Goal: Task Accomplishment & Management: Use online tool/utility

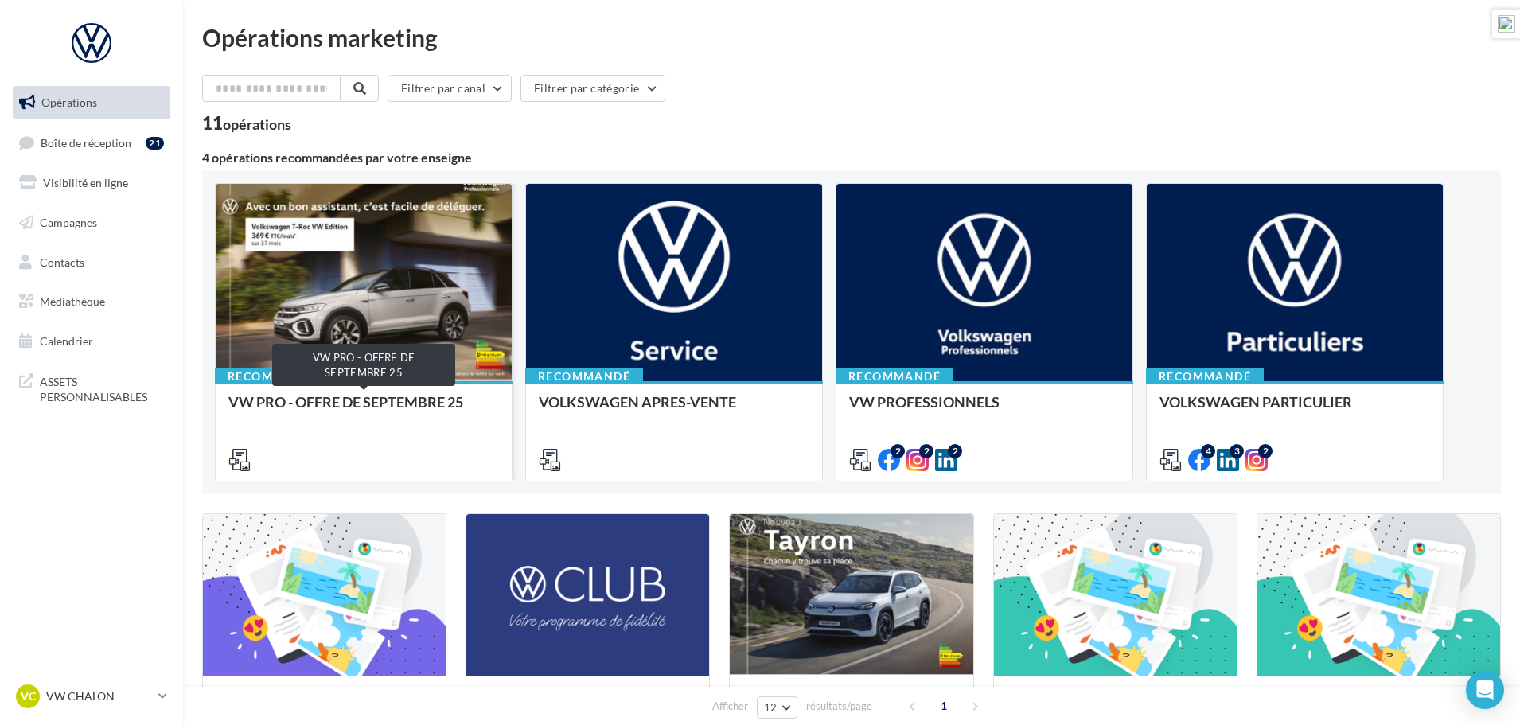
click at [412, 403] on div "VW PRO - OFFRE DE SEPTEMBRE 25" at bounding box center [363, 410] width 271 height 32
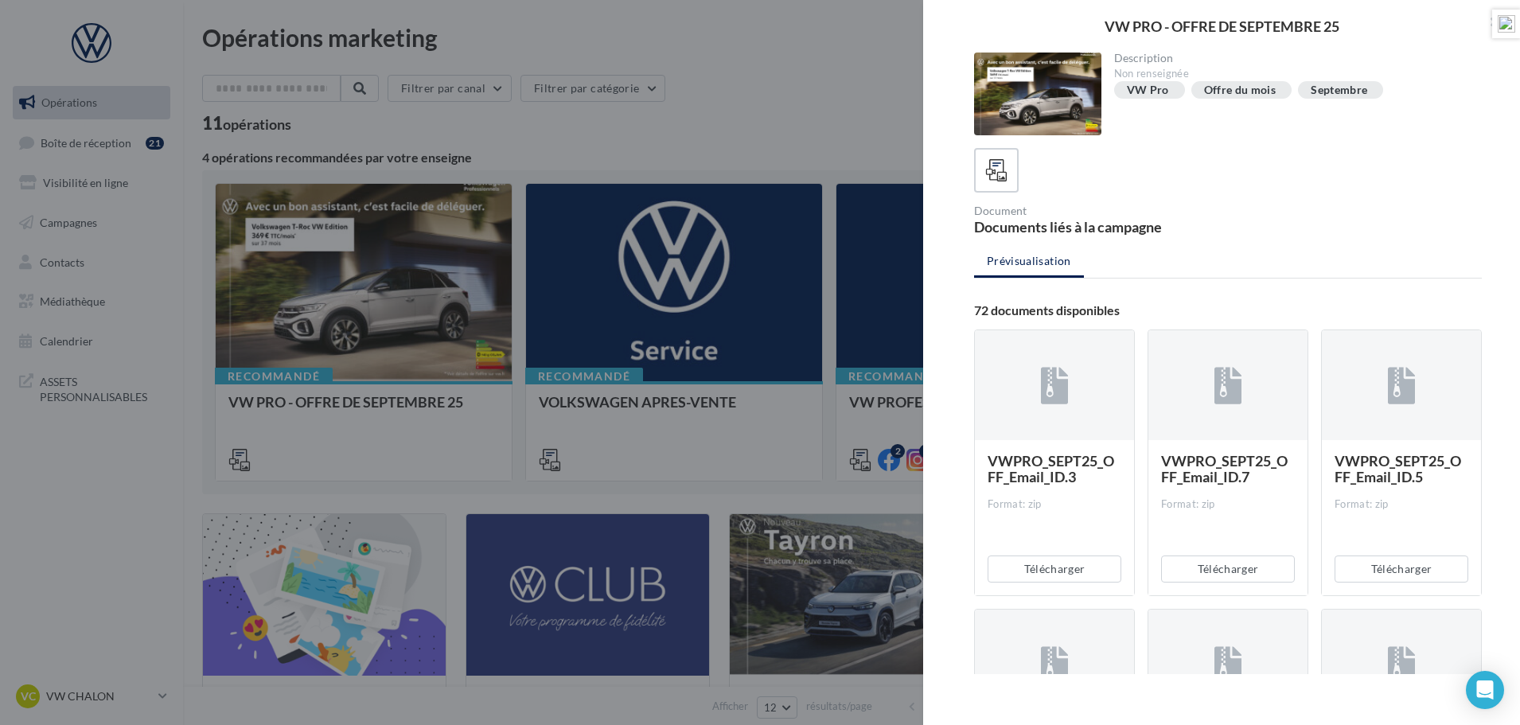
click at [753, 108] on div at bounding box center [760, 362] width 1520 height 725
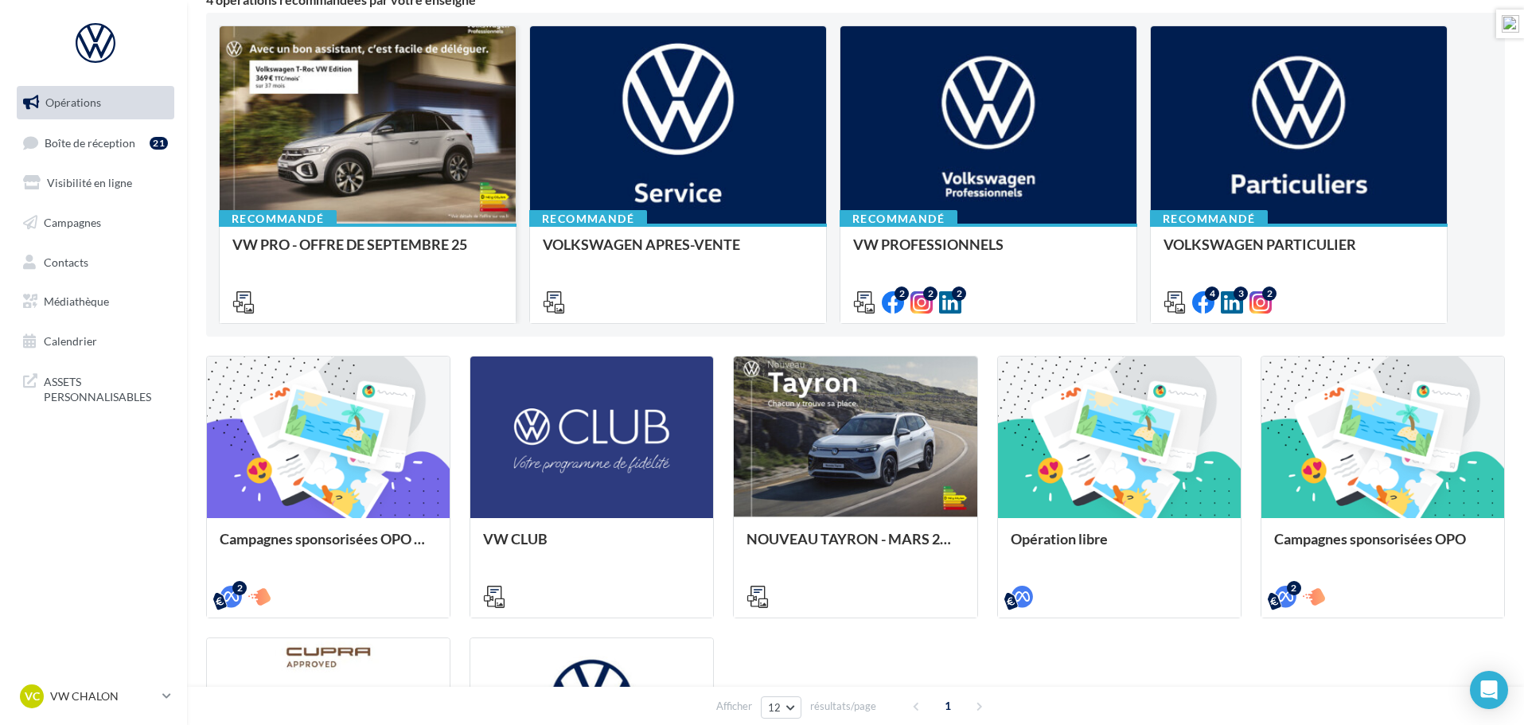
scroll to position [159, 0]
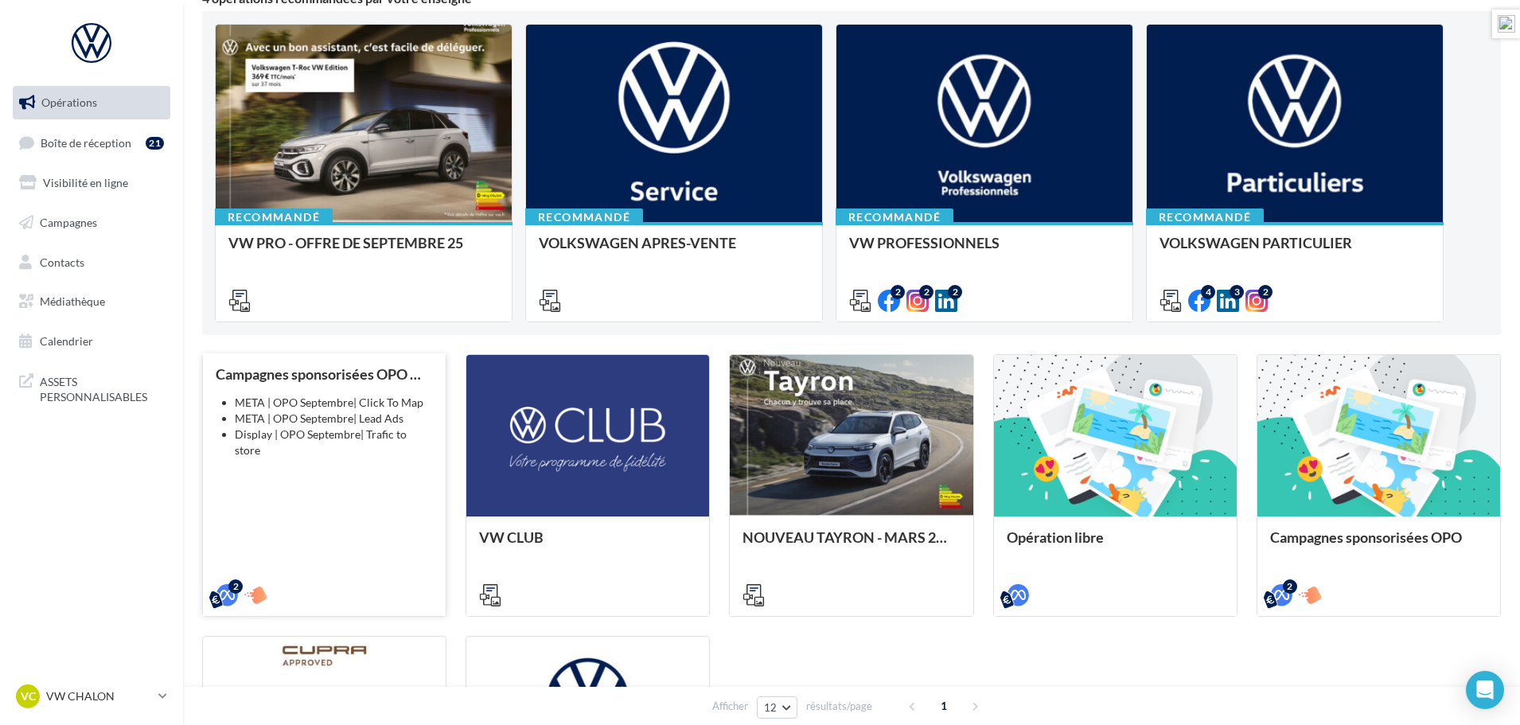
click at [341, 415] on li "META | OPO Septembre| Lead Ads" at bounding box center [334, 419] width 198 height 16
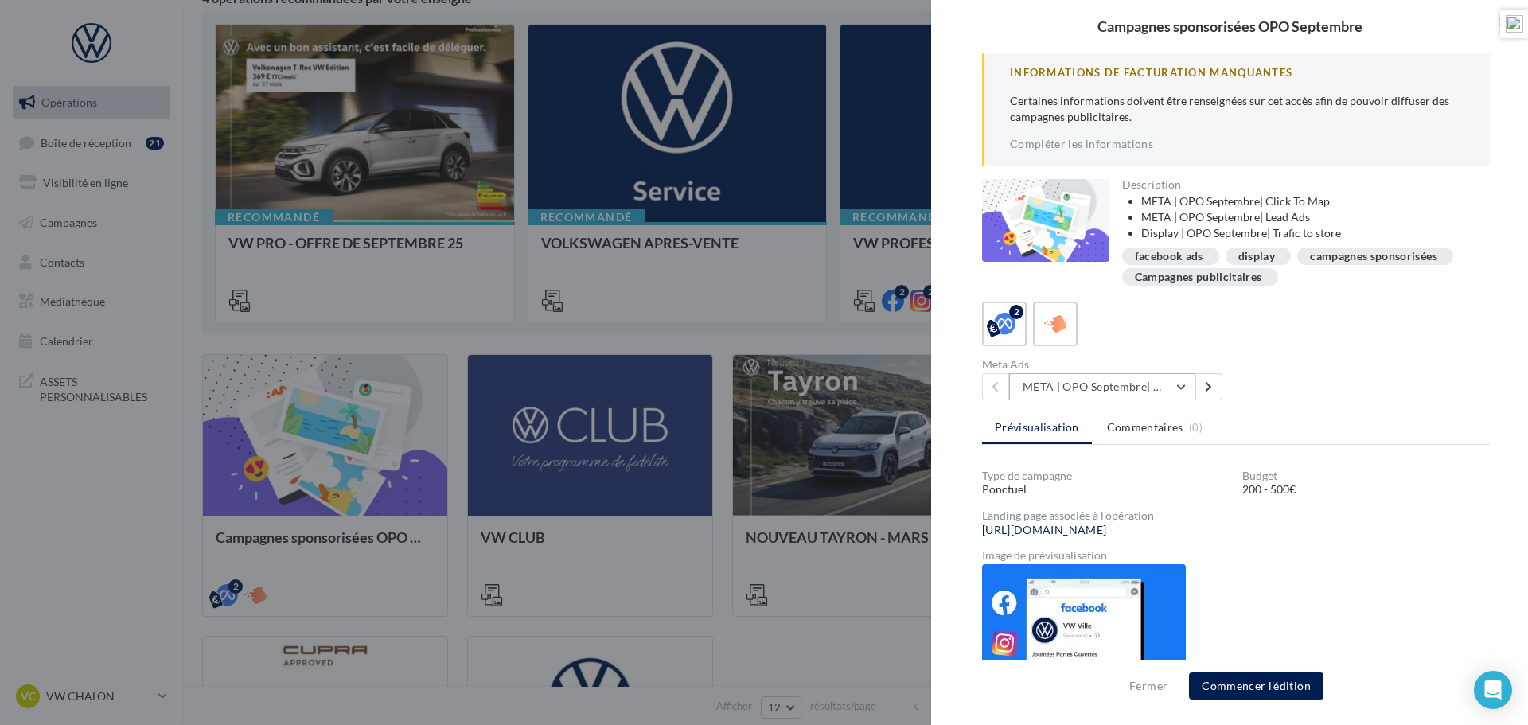
click at [1185, 387] on button "META | OPO Septembre| Click To Map" at bounding box center [1102, 386] width 186 height 27
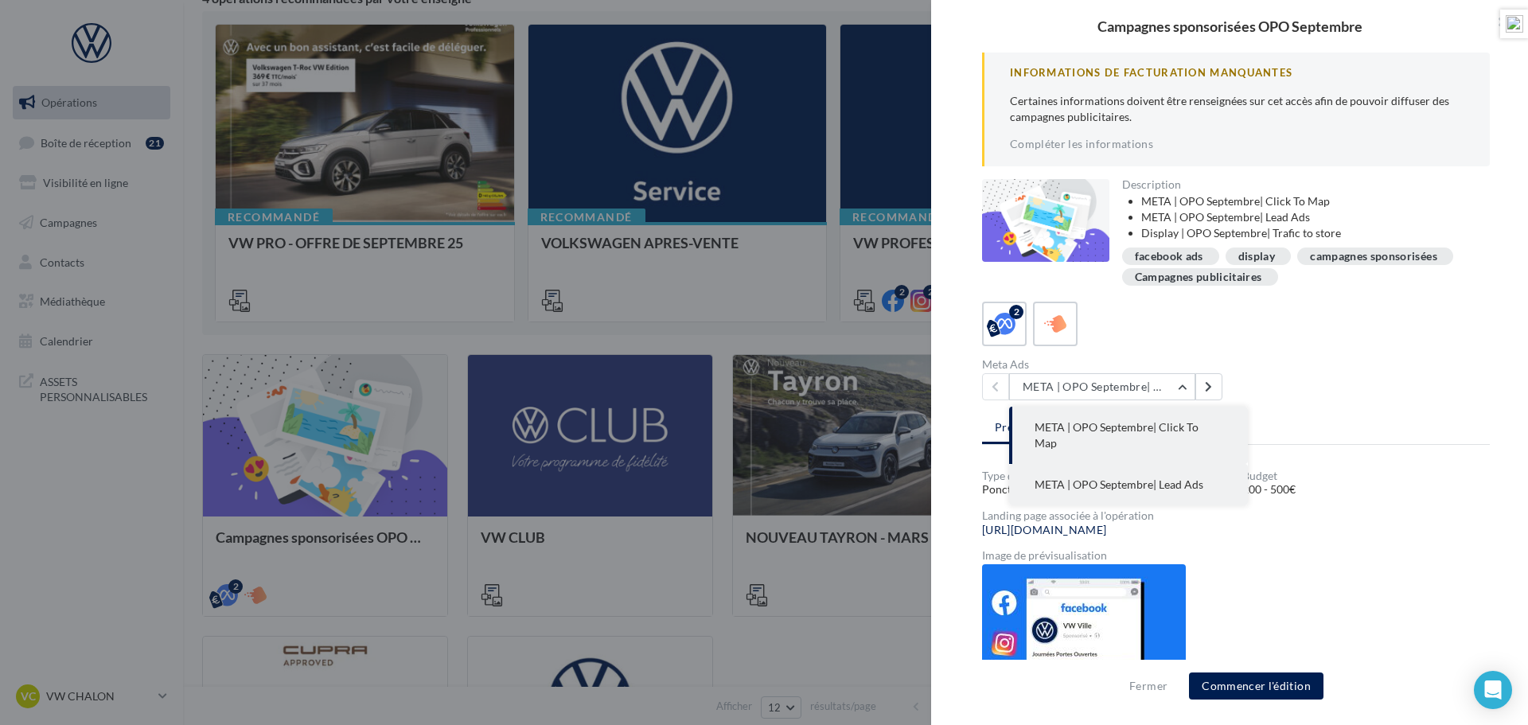
click at [1173, 478] on span "META | OPO Septembre| Lead Ads" at bounding box center [1119, 485] width 169 height 14
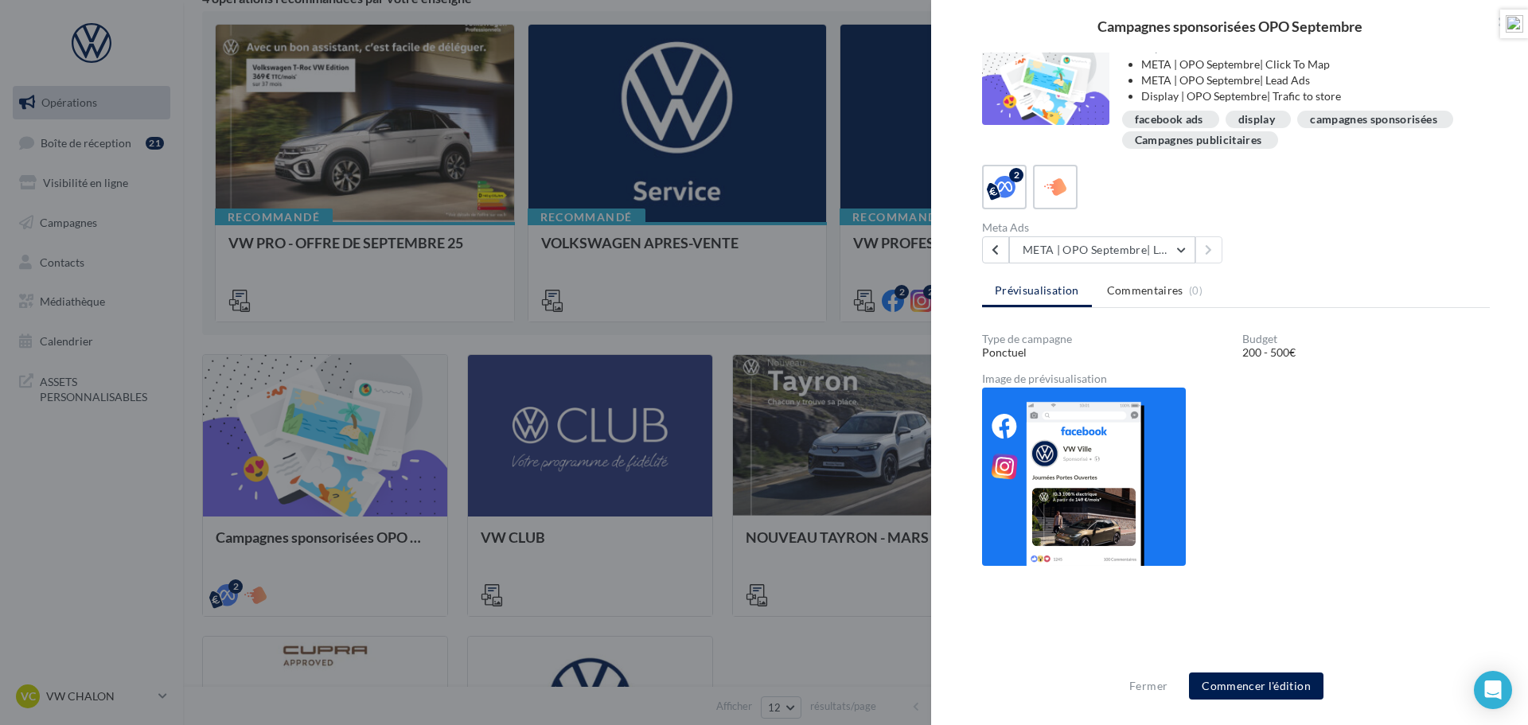
scroll to position [155, 0]
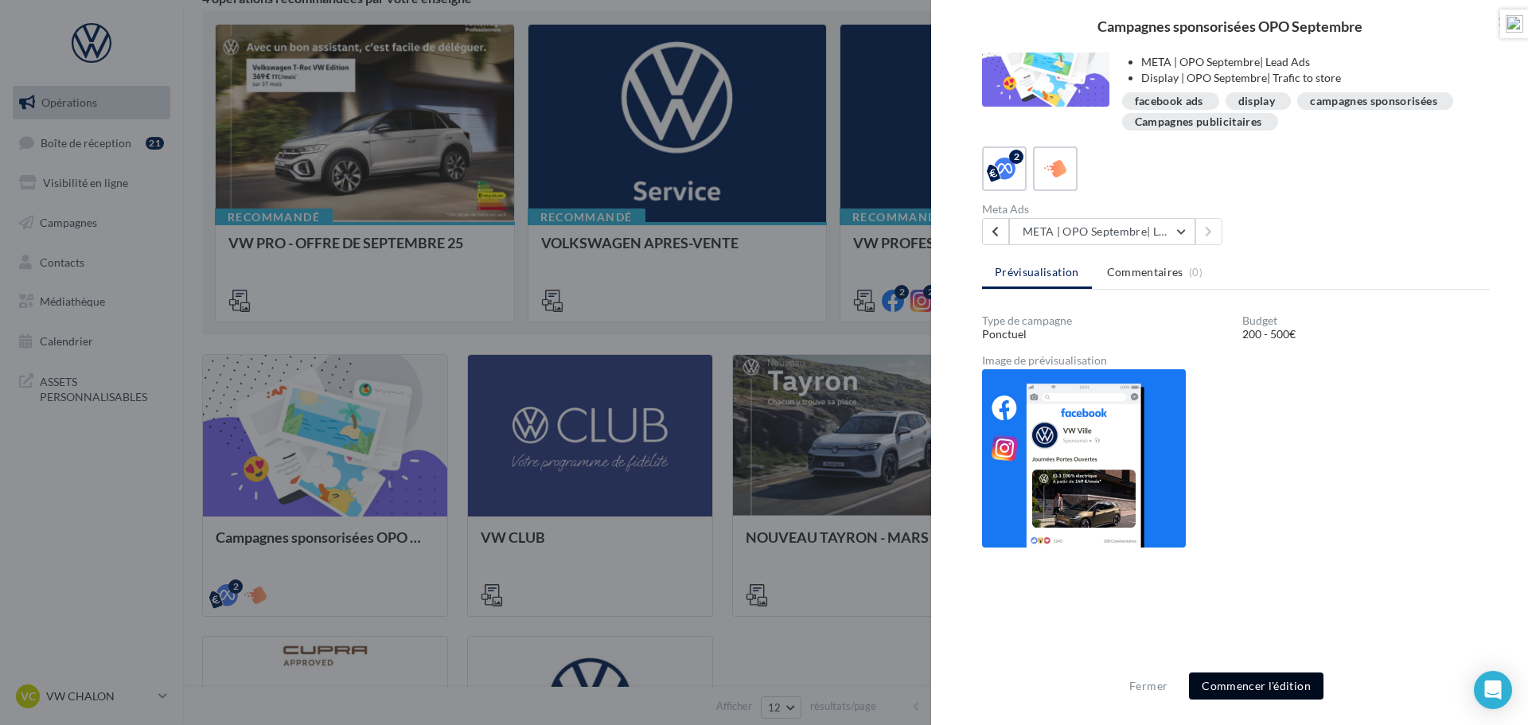
click at [1269, 684] on button "Commencer l'édition" at bounding box center [1256, 686] width 135 height 27
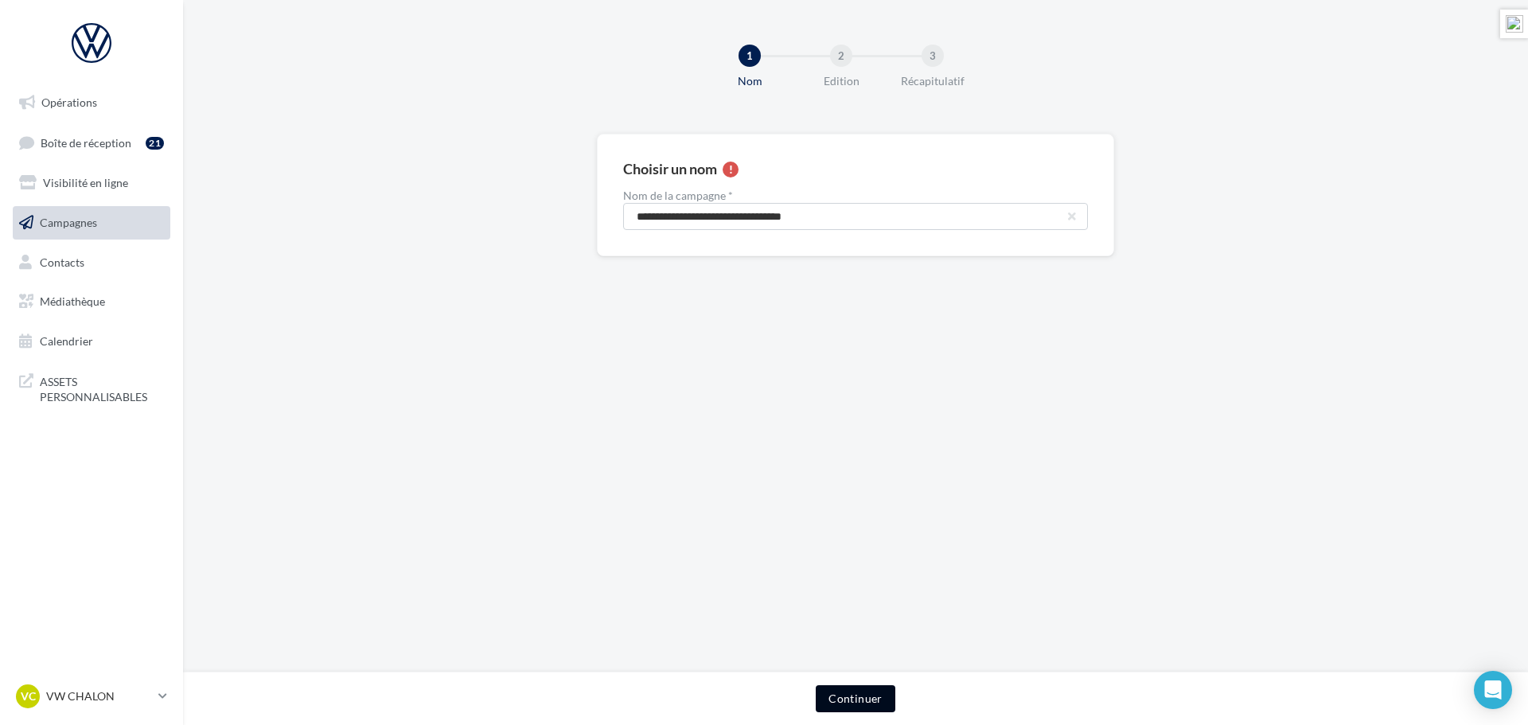
click at [847, 699] on button "Continuer" at bounding box center [855, 698] width 79 height 27
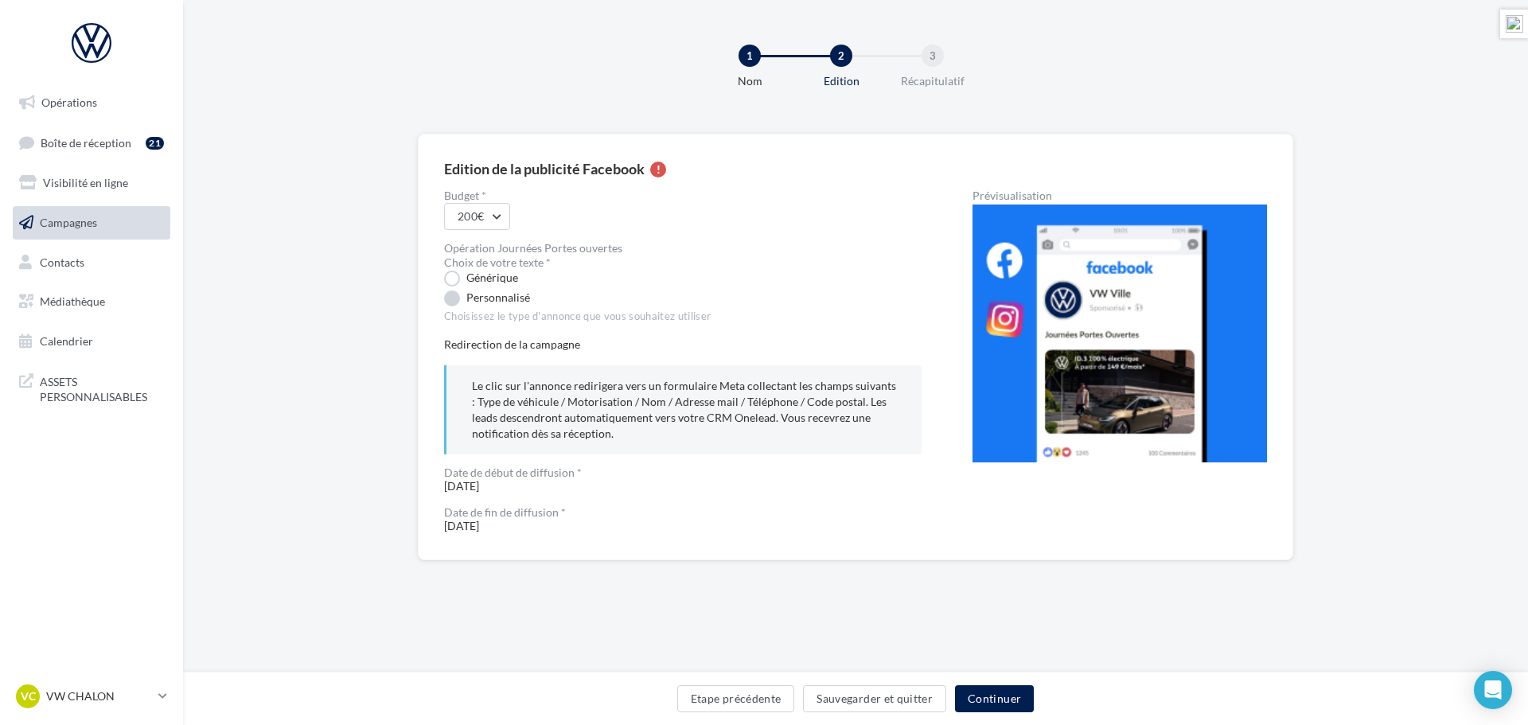
click at [450, 302] on label "Personnalisé" at bounding box center [487, 298] width 86 height 16
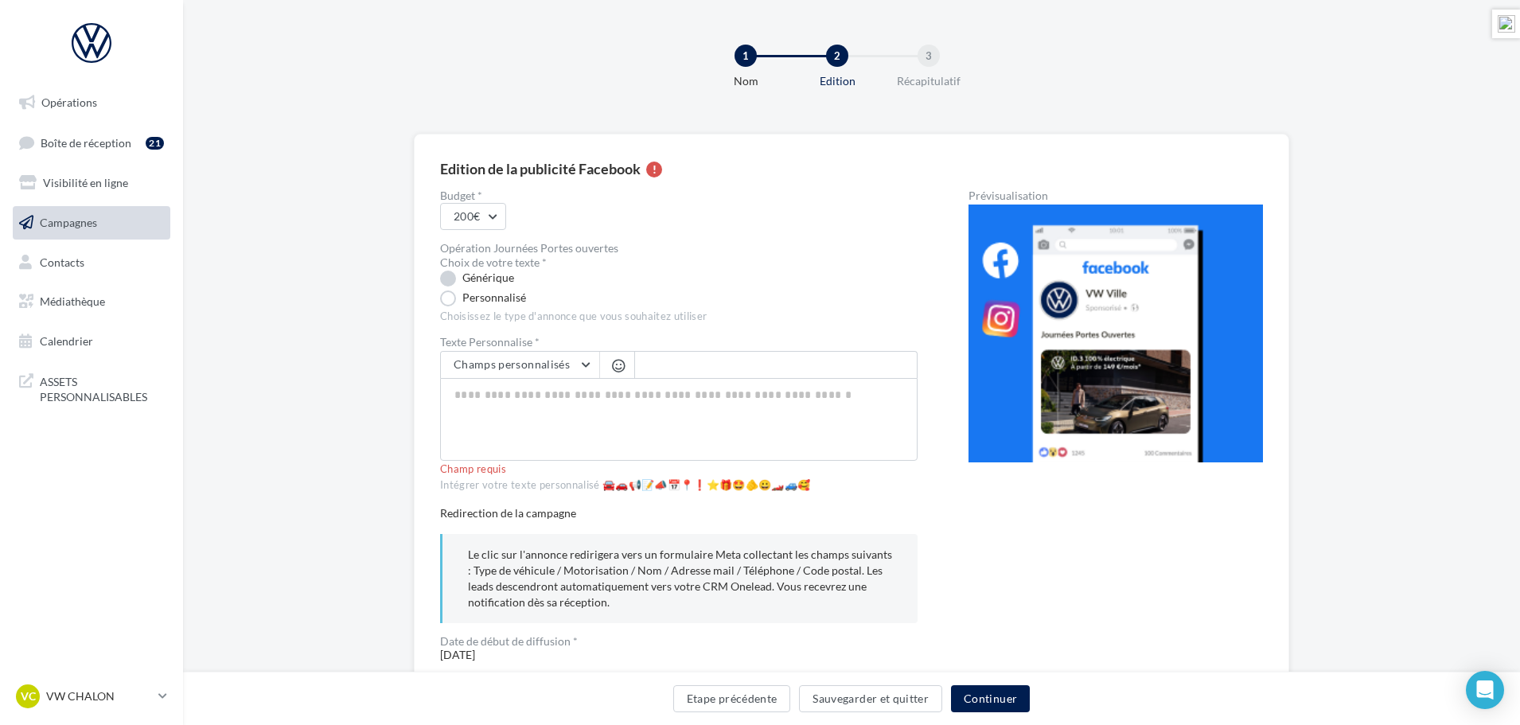
click at [454, 278] on label "Générique" at bounding box center [477, 279] width 74 height 16
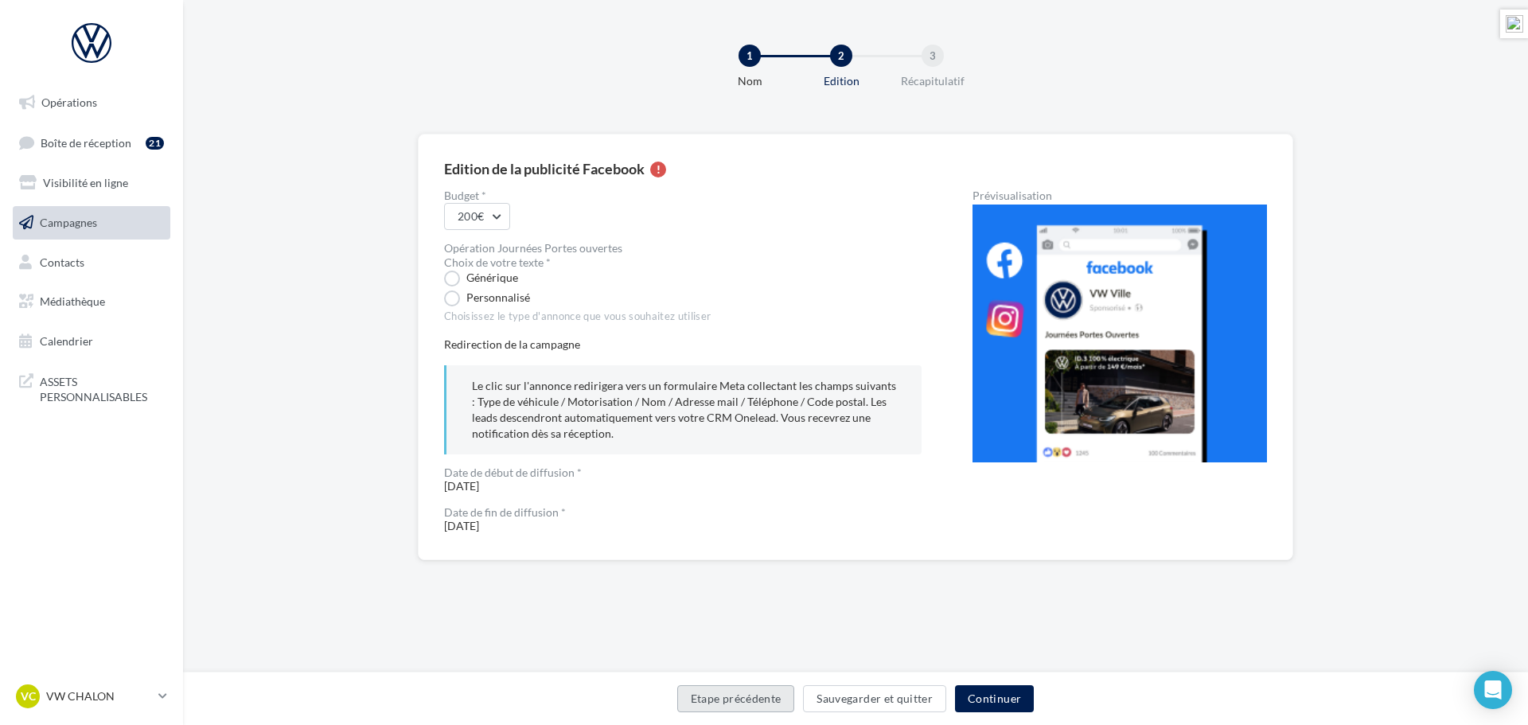
click at [743, 696] on button "Etape précédente" at bounding box center [736, 698] width 118 height 27
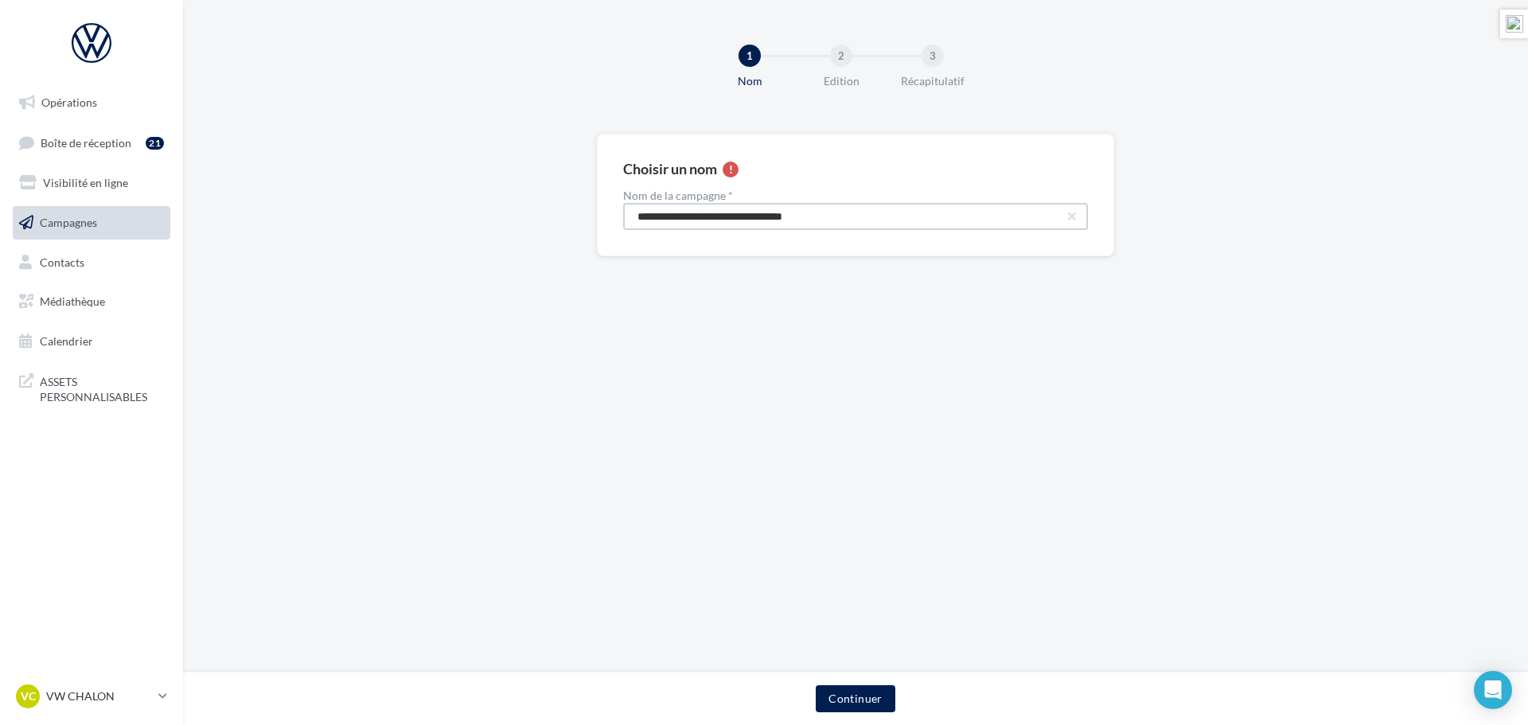
click at [735, 216] on input "**********" at bounding box center [855, 216] width 465 height 27
click at [1047, 221] on input "**********" at bounding box center [855, 216] width 465 height 27
click at [849, 700] on button "Continuer" at bounding box center [855, 698] width 79 height 27
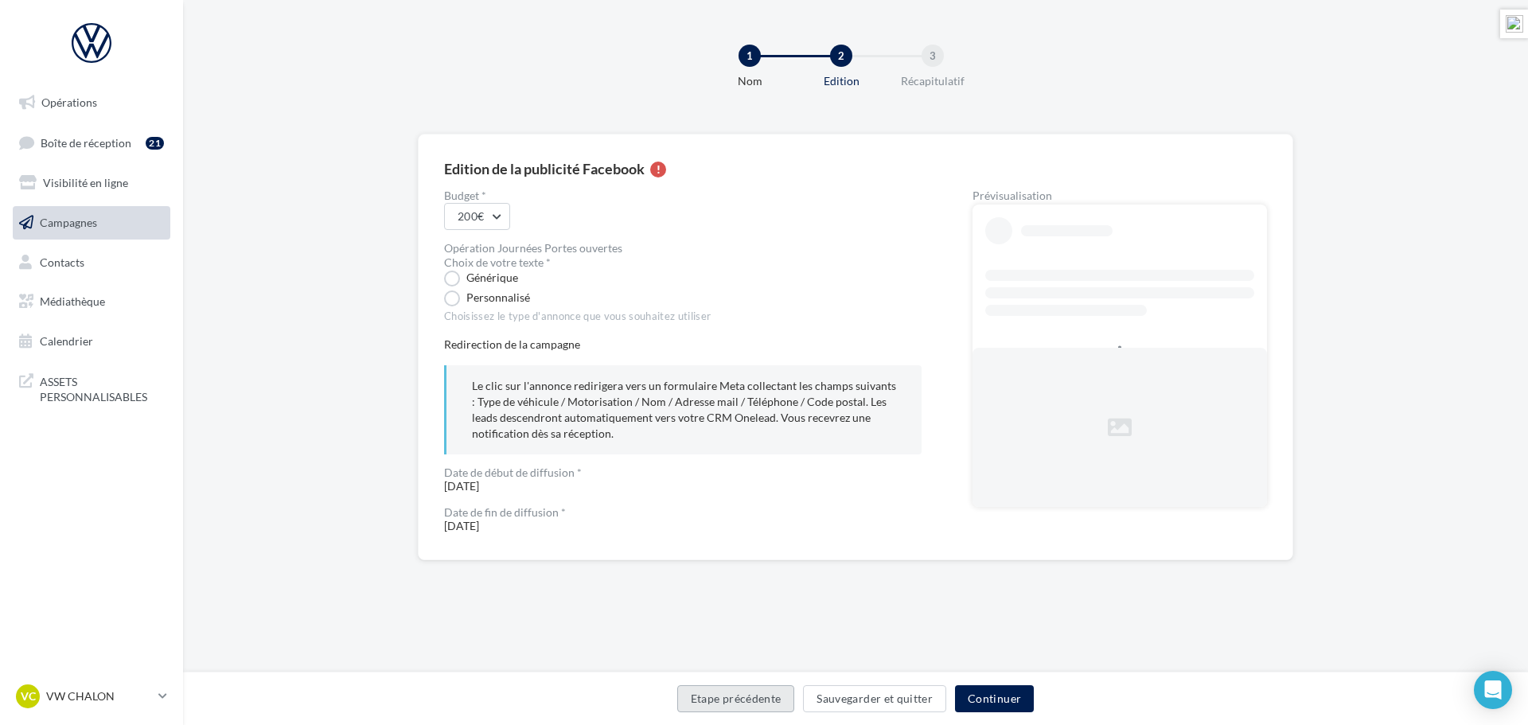
click at [731, 688] on button "Etape précédente" at bounding box center [736, 698] width 118 height 27
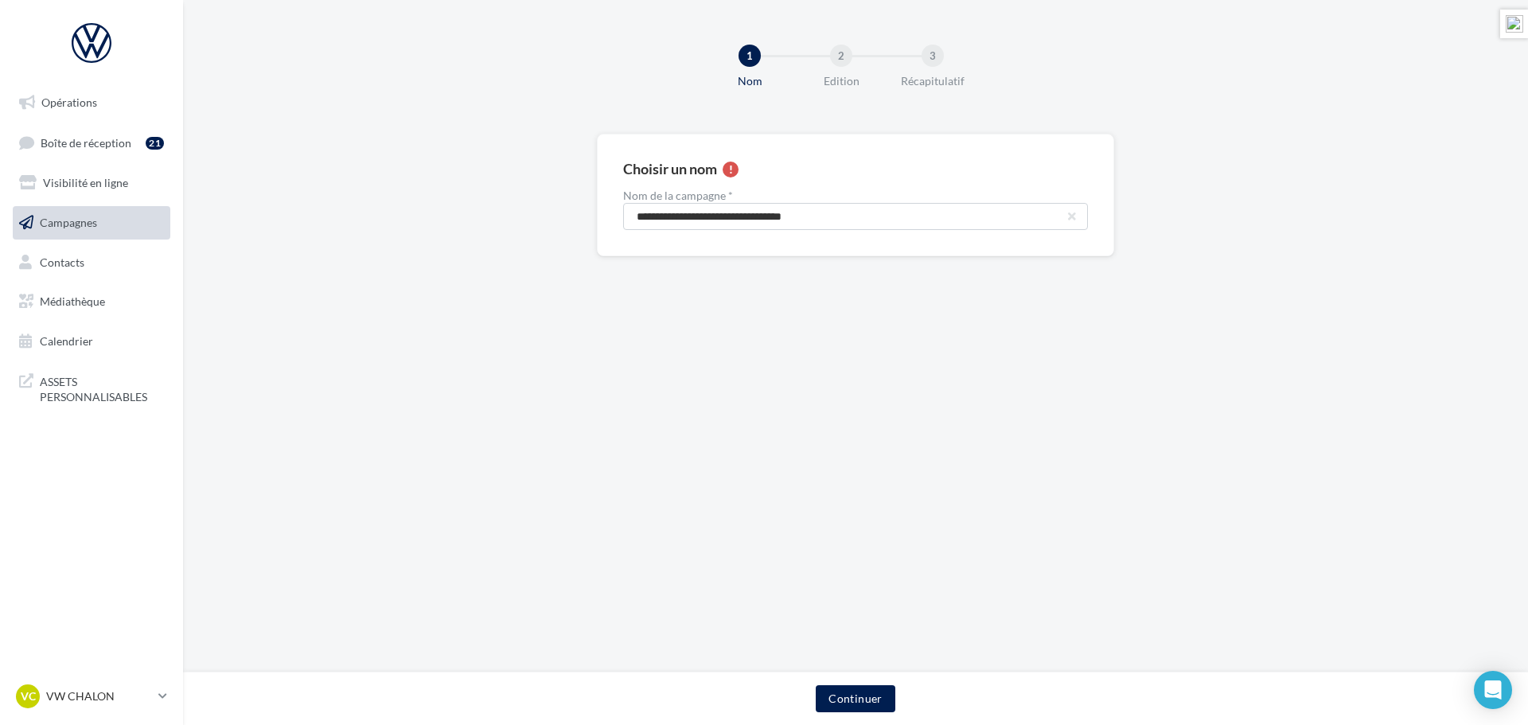
click at [92, 225] on span "Campagnes" at bounding box center [68, 223] width 57 height 14
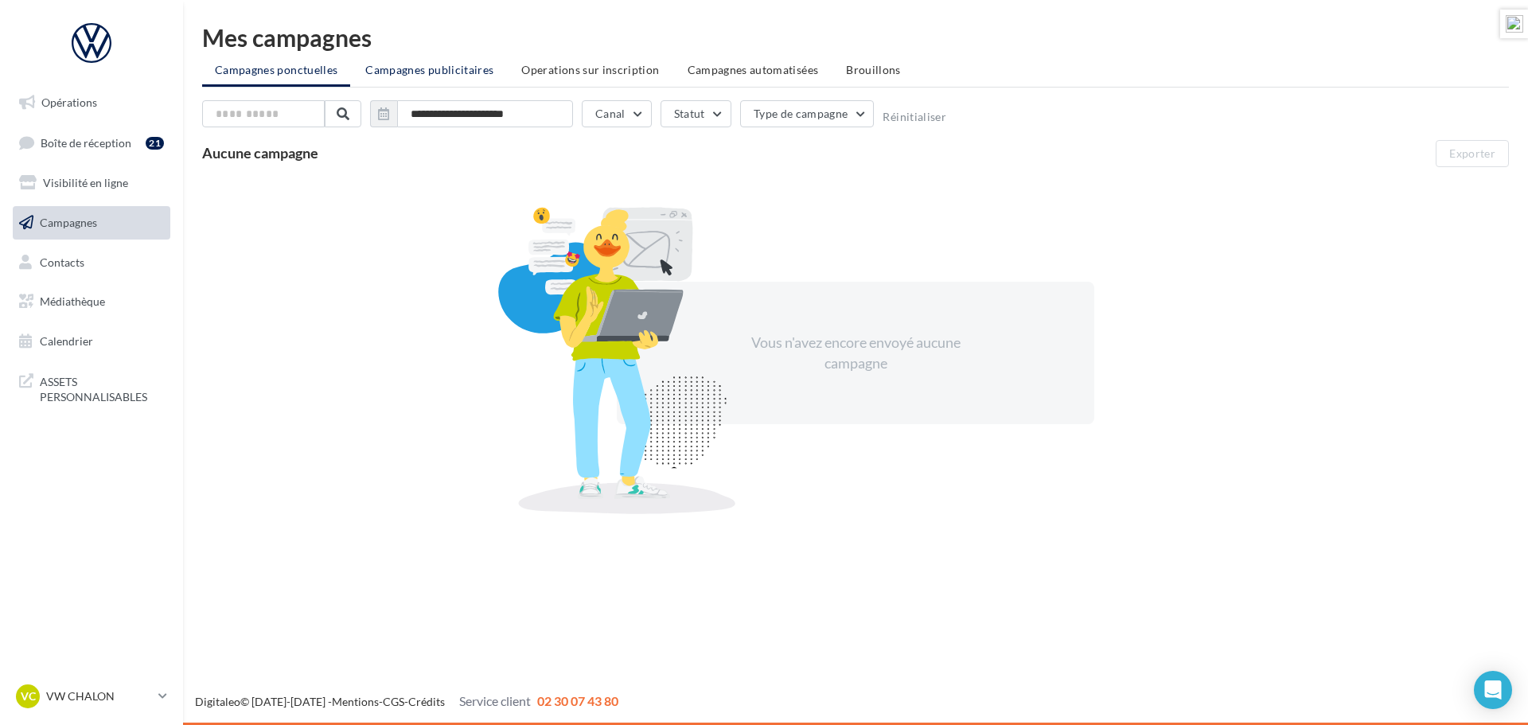
click at [430, 70] on span "Campagnes publicitaires" at bounding box center [429, 70] width 128 height 14
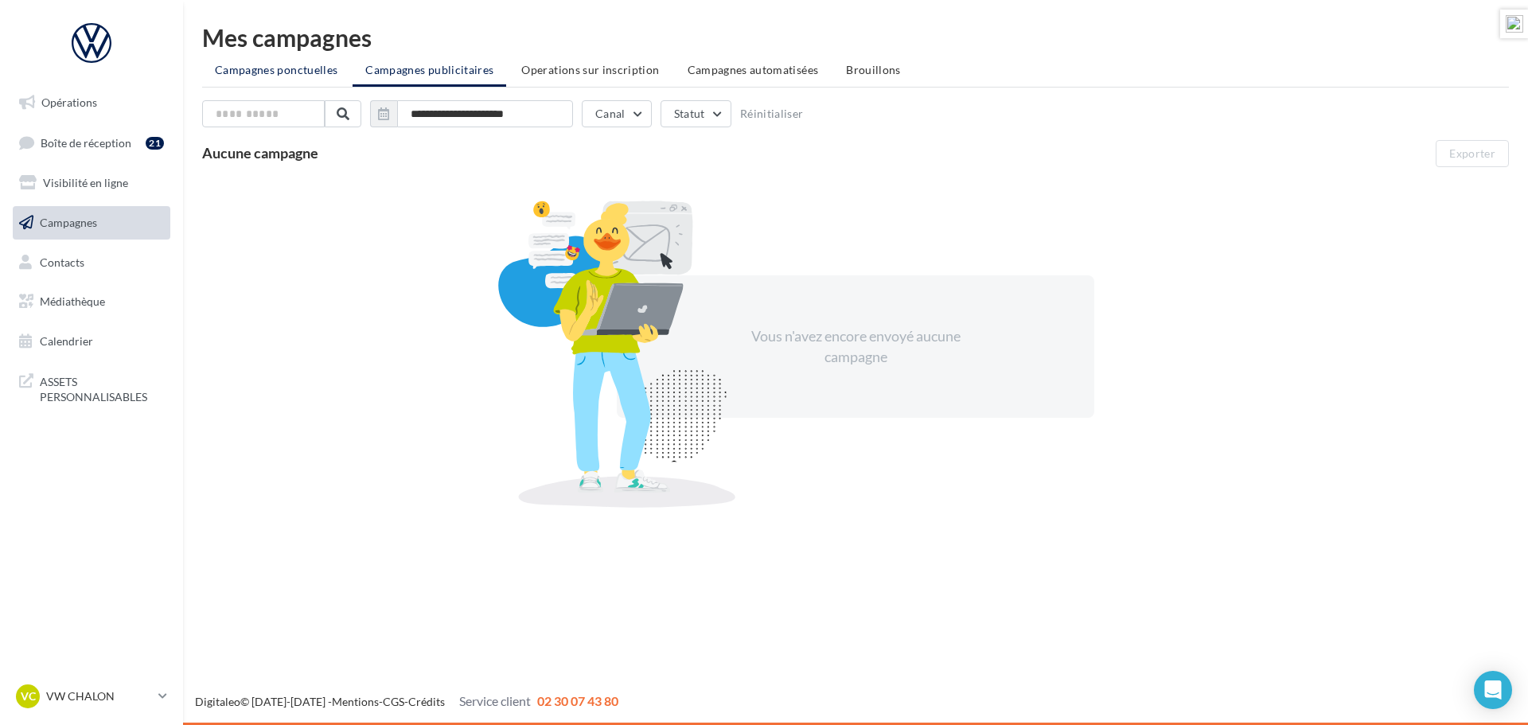
click at [287, 61] on li "Campagnes ponctuelles" at bounding box center [276, 70] width 148 height 29
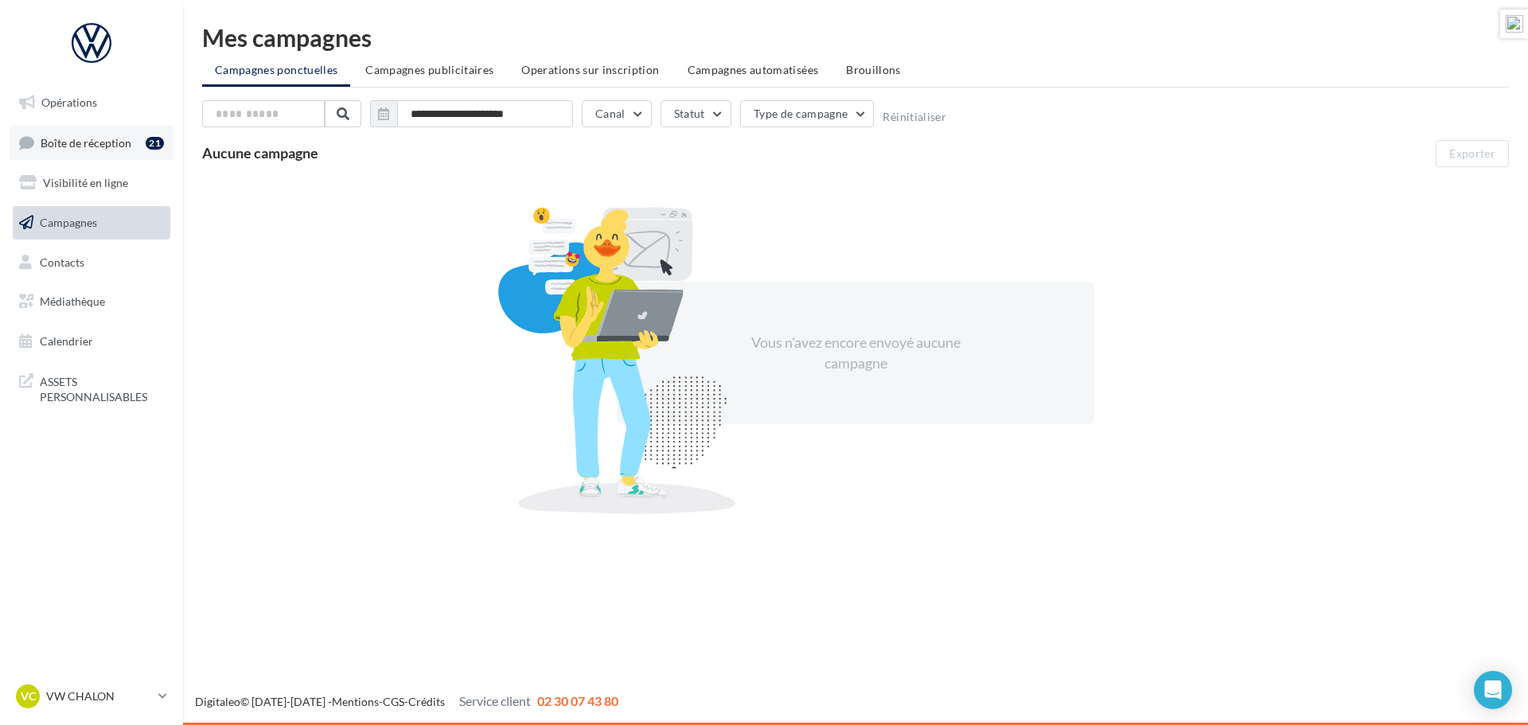
click at [103, 137] on span "Boîte de réception" at bounding box center [86, 142] width 91 height 14
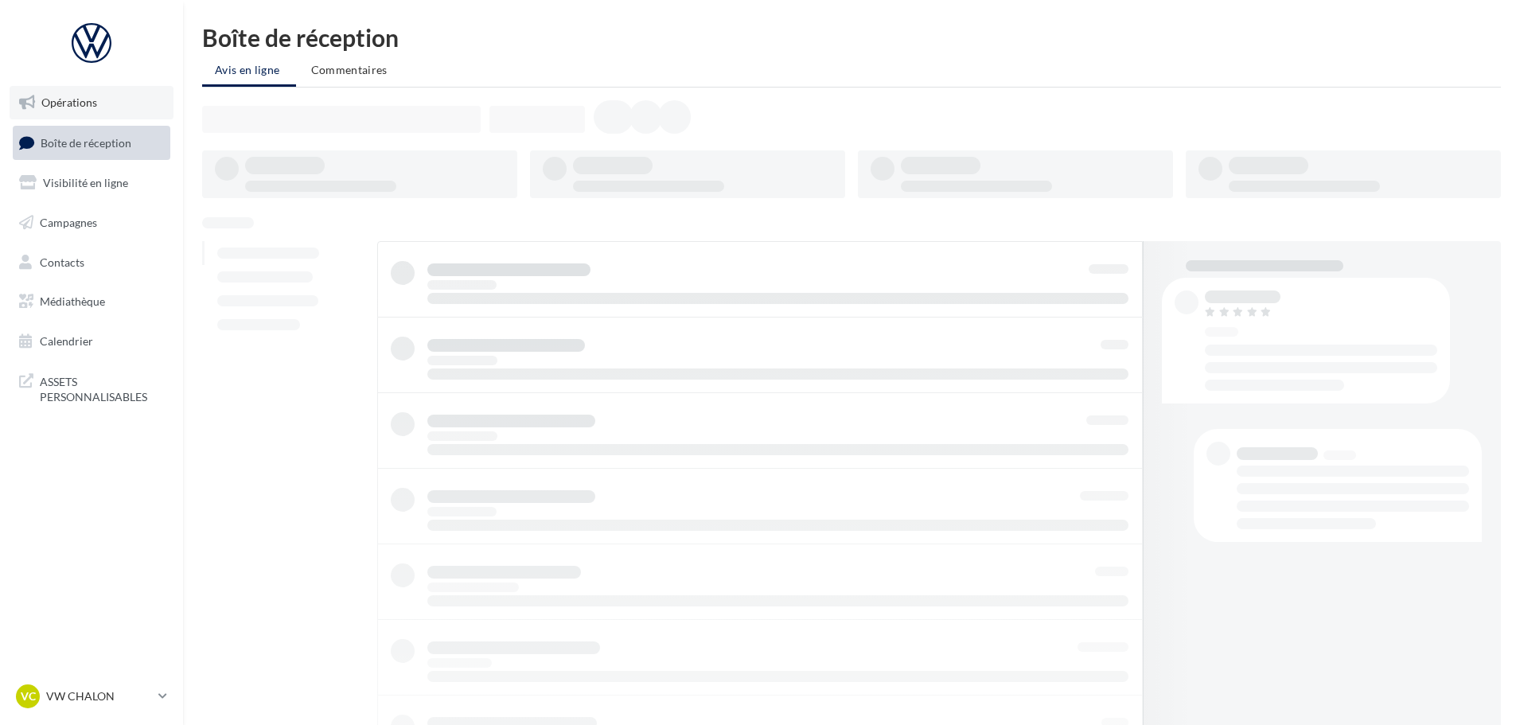
click at [76, 96] on span "Opérations" at bounding box center [69, 103] width 56 height 14
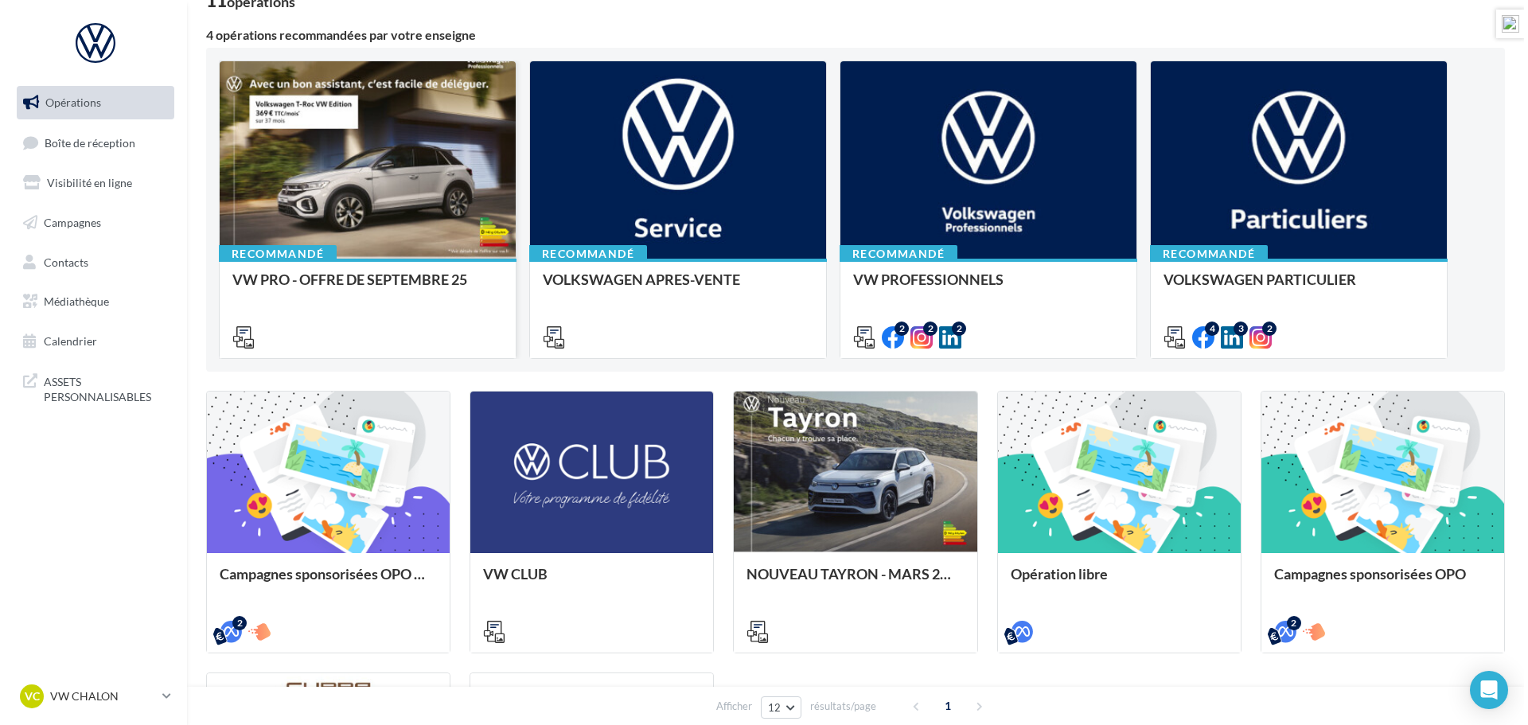
scroll to position [159, 0]
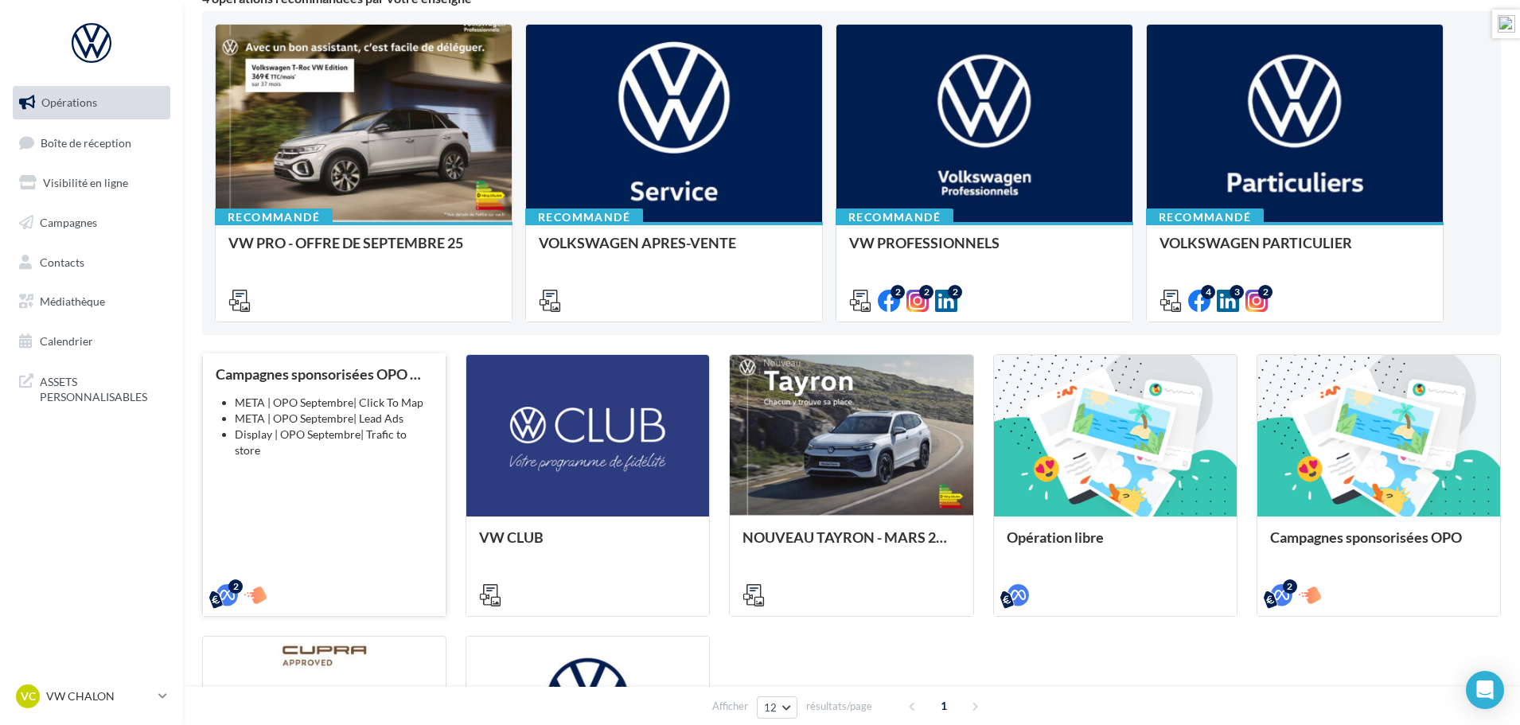
click at [402, 435] on li "Display | OPO Septembre| Trafic to store" at bounding box center [334, 443] width 198 height 32
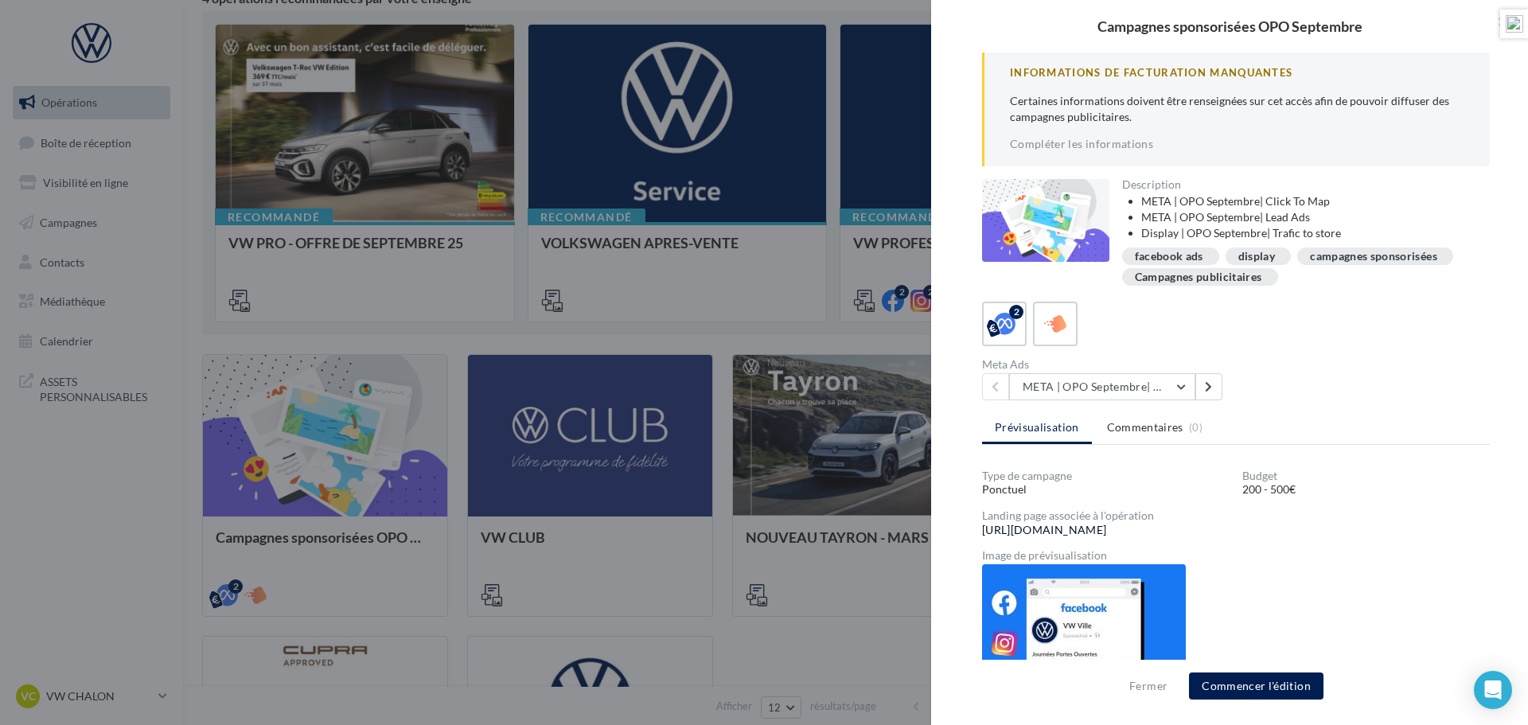
click at [1106, 528] on link "[URL][DOMAIN_NAME]" at bounding box center [1044, 530] width 124 height 13
click at [1181, 390] on button "META | OPO Septembre| Click To Map" at bounding box center [1102, 386] width 186 height 27
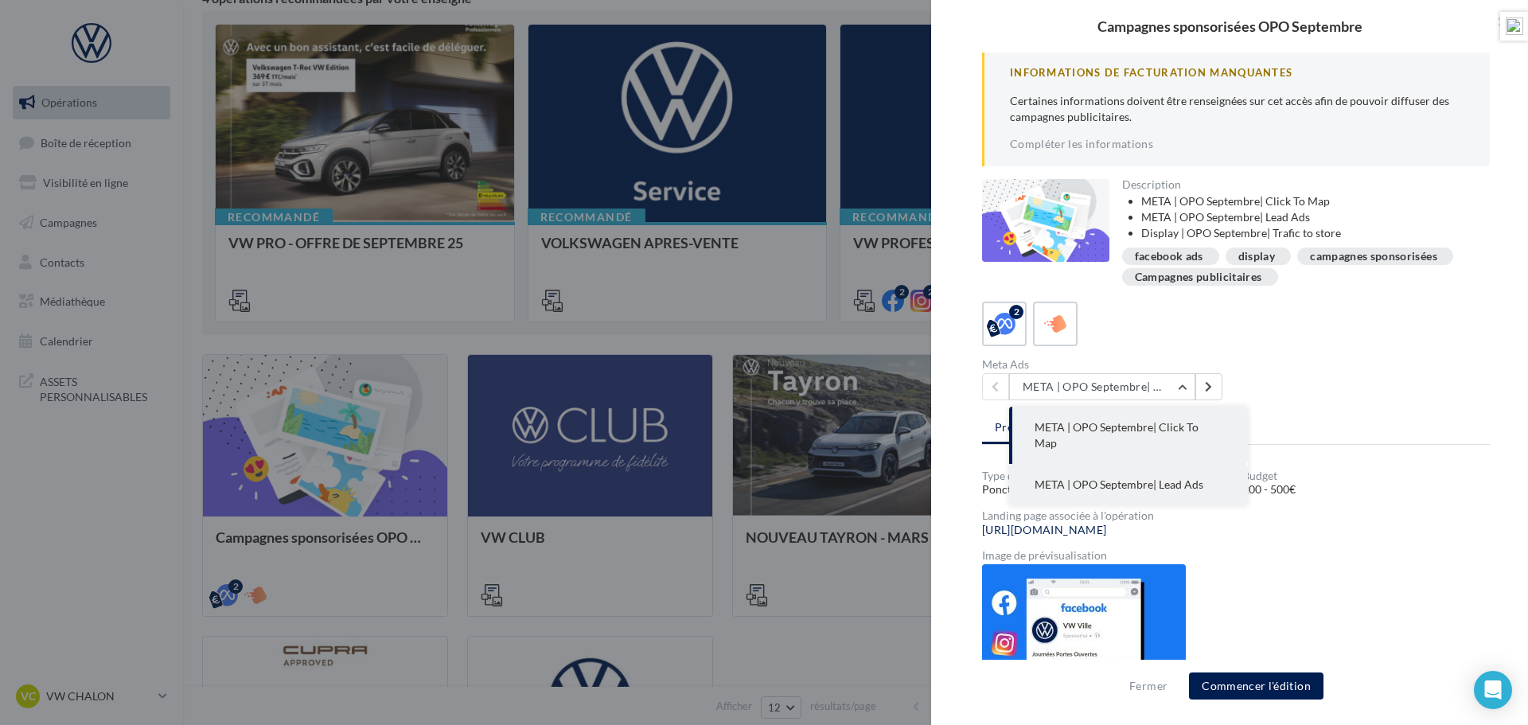
click at [1128, 478] on span "META | OPO Septembre| Lead Ads" at bounding box center [1119, 485] width 169 height 14
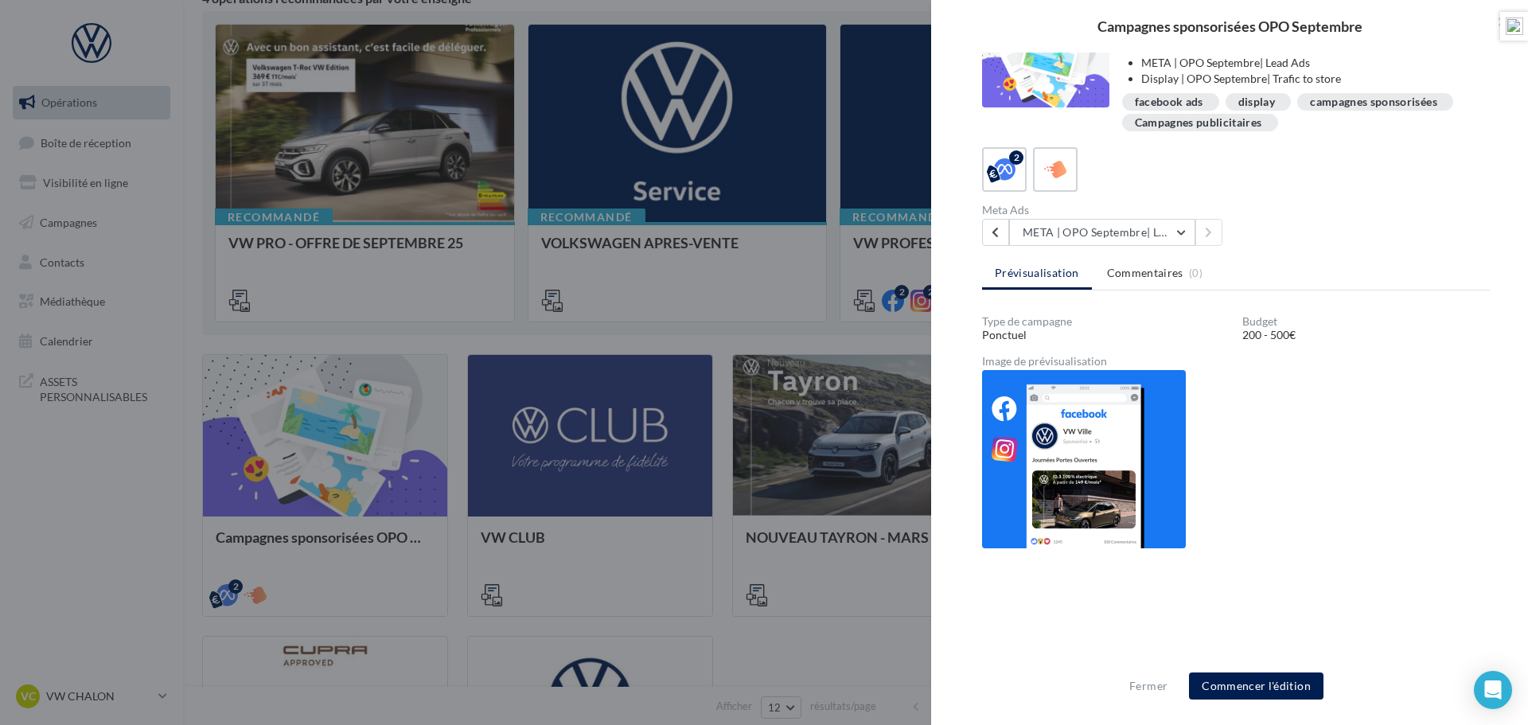
scroll to position [155, 0]
click at [1090, 224] on button "META | OPO Septembre| Lead Ads" at bounding box center [1102, 231] width 186 height 27
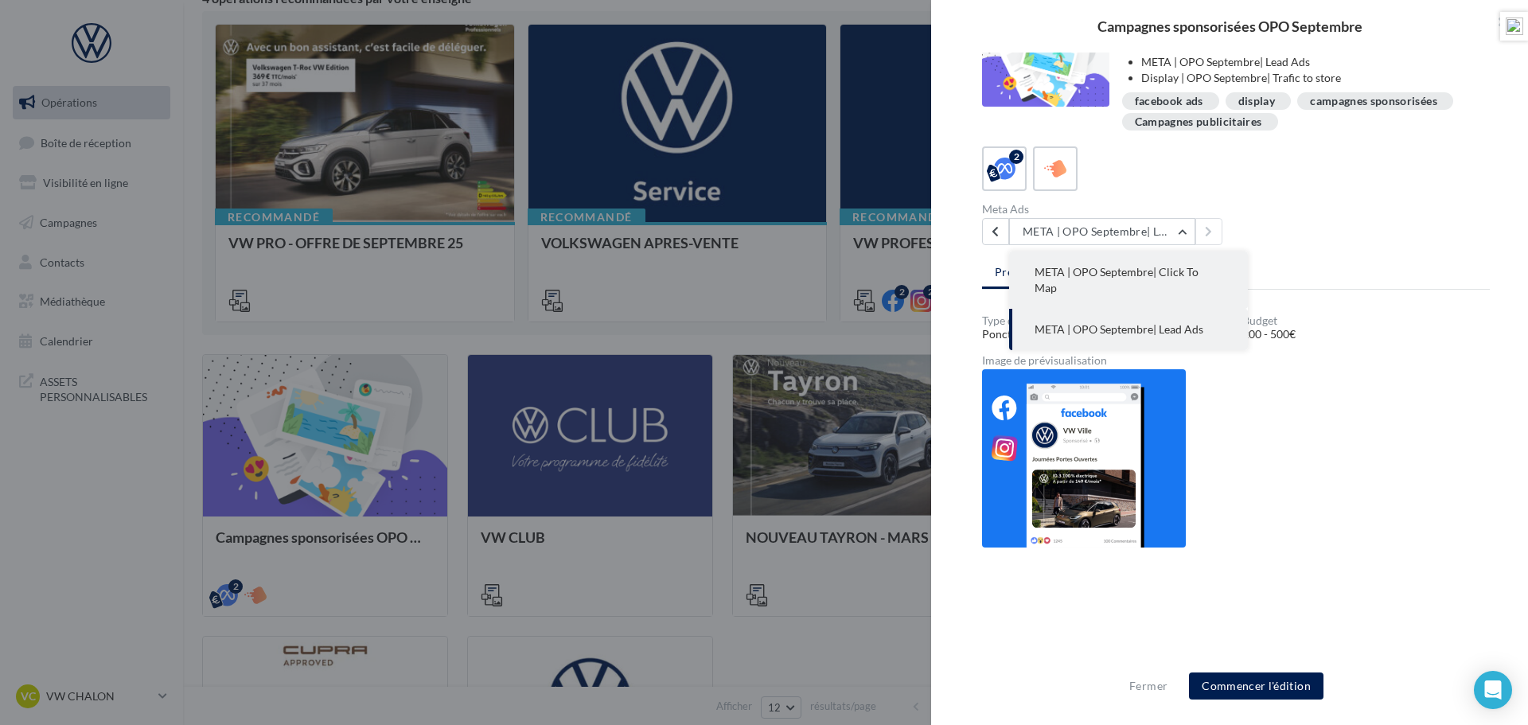
click at [1096, 263] on button "META | OPO Septembre| Click To Map" at bounding box center [1128, 279] width 239 height 57
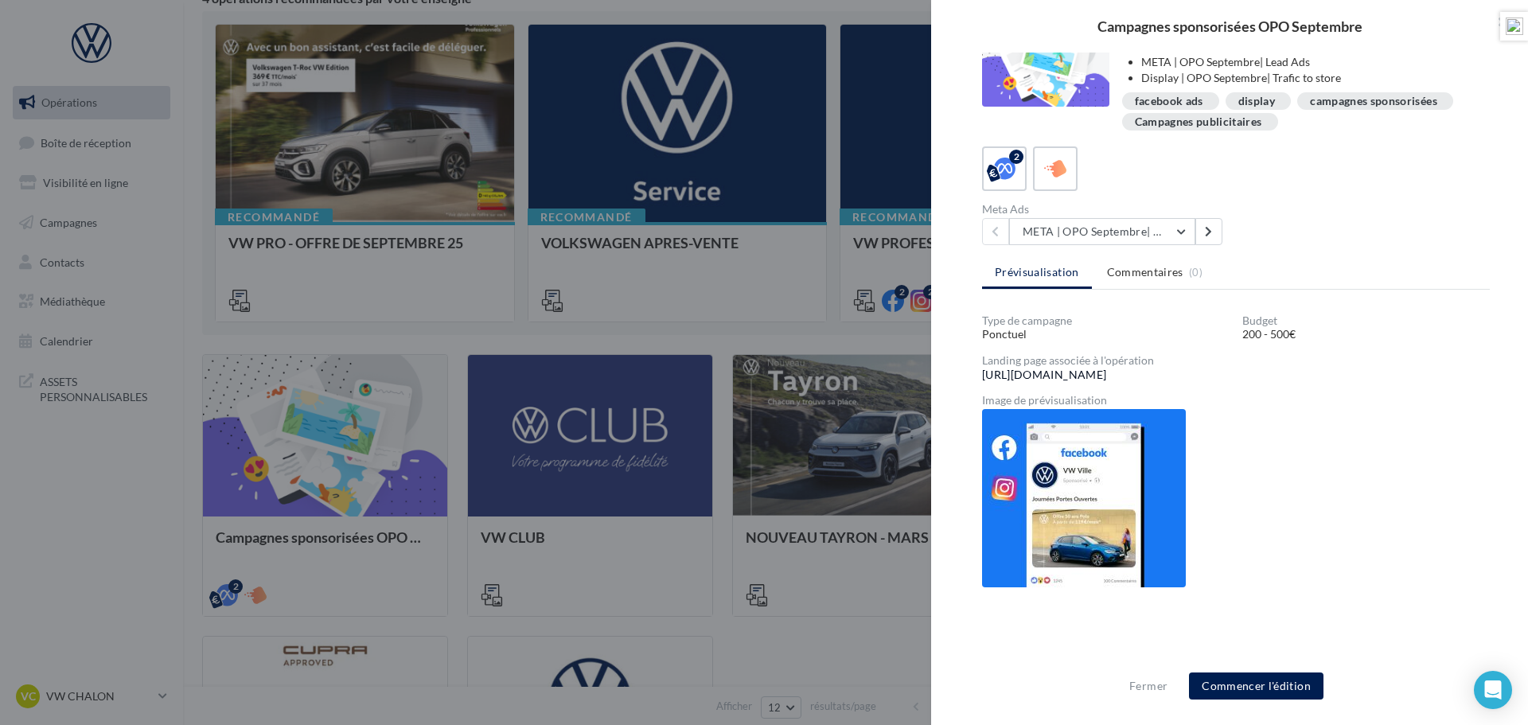
drag, startPoint x: 980, startPoint y: 377, endPoint x: 1234, endPoint y: 376, distance: 253.9
click at [1234, 376] on div "Informations de Facturation manquantes Certaines informations doivent être rens…" at bounding box center [1236, 364] width 610 height 622
click at [1106, 376] on link "https://volkswagen-localads.com/547/frav04560-vw-saone-automobile-71100" at bounding box center [1044, 374] width 124 height 13
